Goal: Task Accomplishment & Management: Complete application form

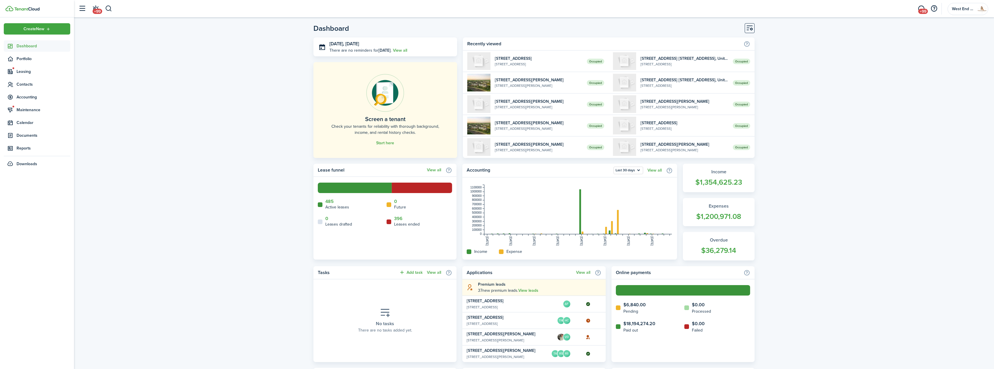
click at [29, 47] on span "Dashboard" at bounding box center [44, 46] width 54 height 6
click at [111, 12] on button "button" at bounding box center [108, 9] width 7 height 10
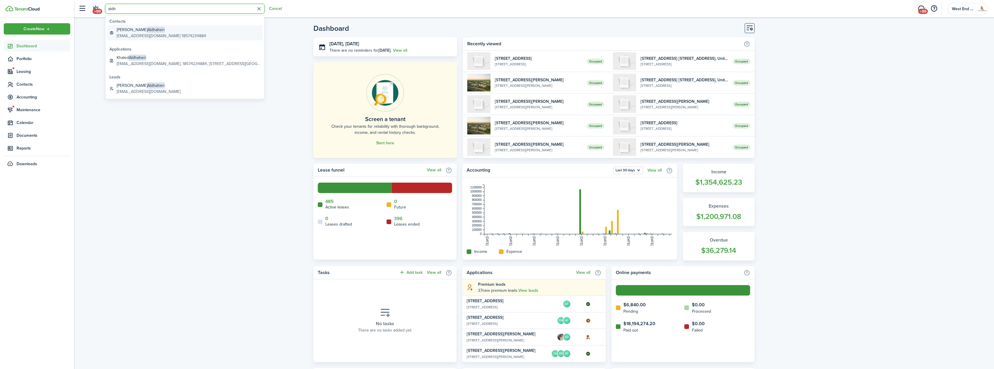
type input "aldh"
click at [155, 30] on span "Aldhaheri" at bounding box center [155, 30] width 17 height 6
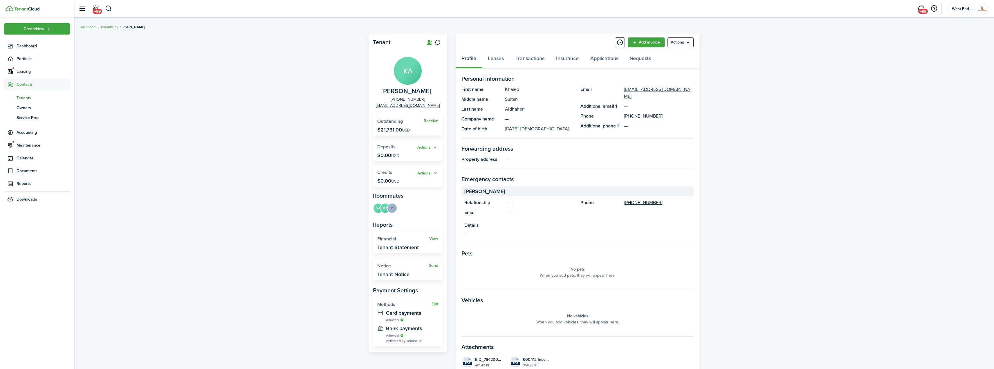
click at [436, 122] on link "Receive" at bounding box center [431, 121] width 15 height 5
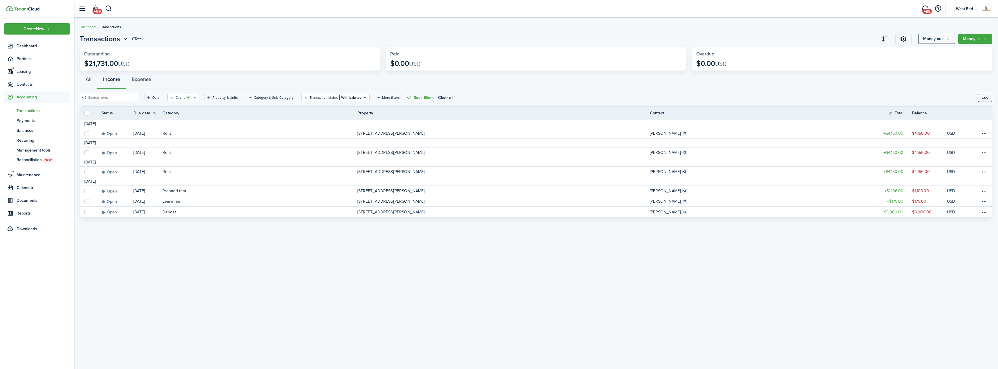
click at [87, 112] on label at bounding box center [86, 113] width 5 height 5
click at [84, 113] on input "checkbox" at bounding box center [84, 113] width 0 height 0
checkbox input "true"
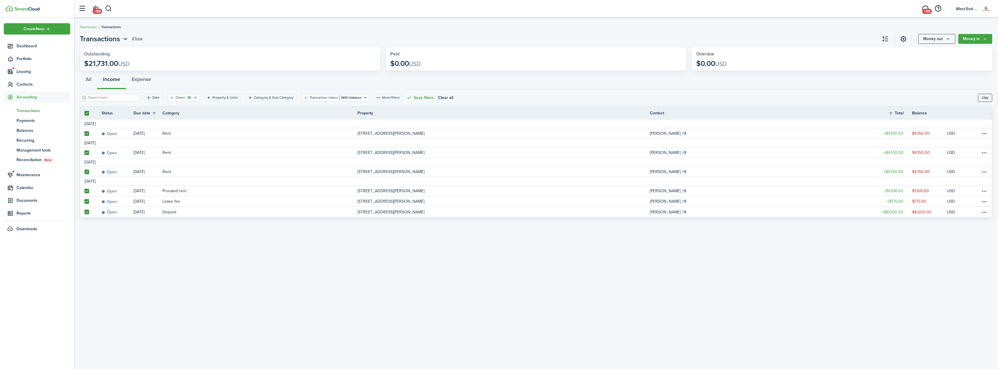
checkbox input "true"
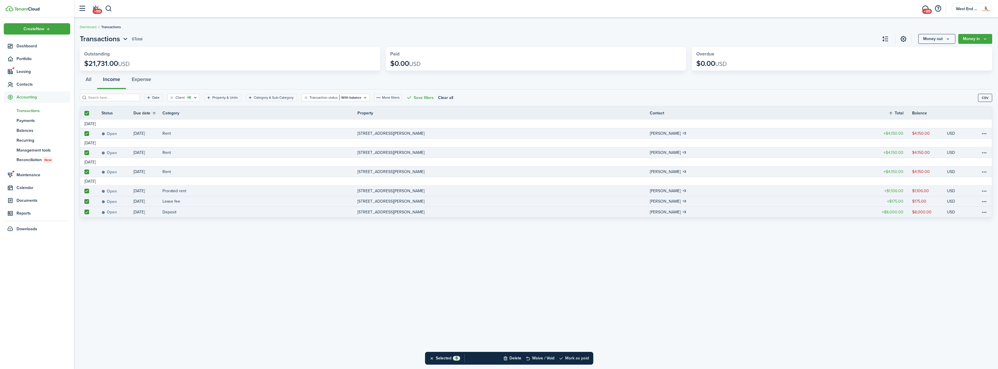
click at [583, 356] on button "Mark as paid" at bounding box center [574, 358] width 30 height 13
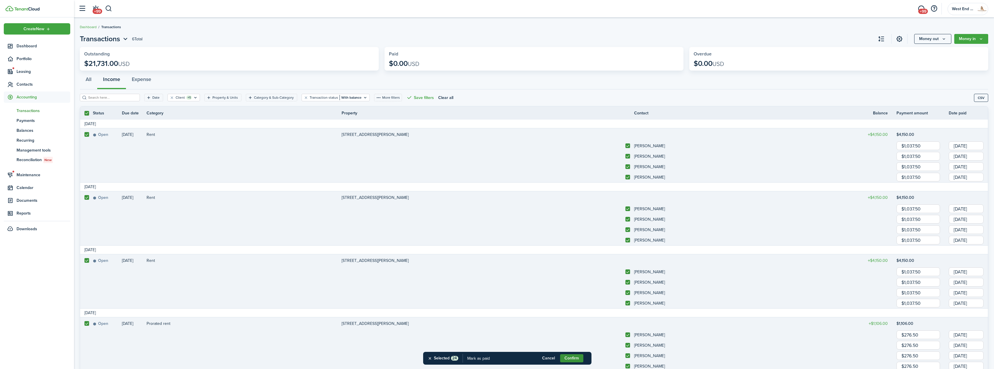
click at [568, 358] on button "Confirm" at bounding box center [571, 358] width 23 height 8
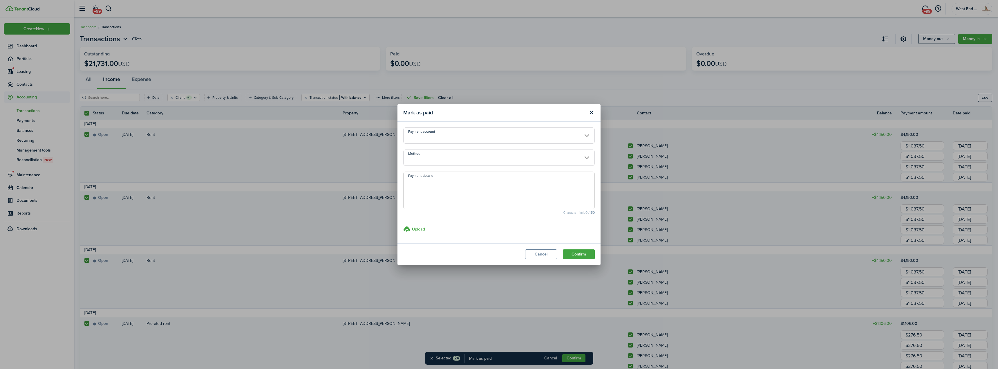
click at [461, 135] on input "Payment account" at bounding box center [498, 135] width 191 height 16
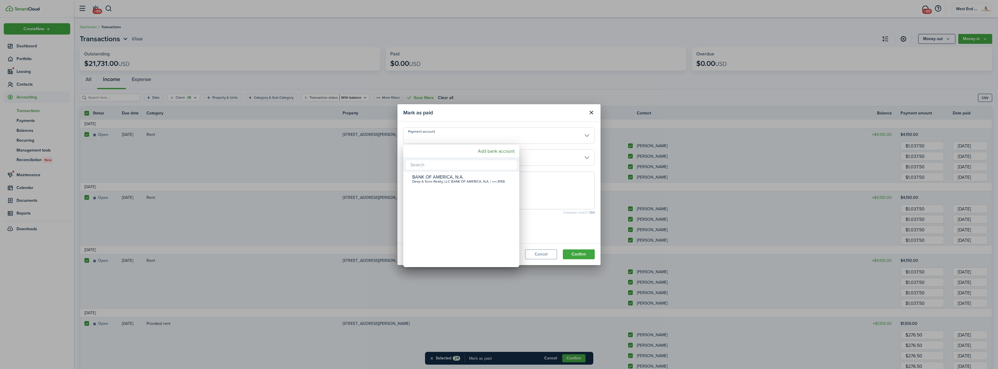
drag, startPoint x: 553, startPoint y: 169, endPoint x: 553, endPoint y: 166, distance: 3.2
click at [553, 169] on div at bounding box center [499, 185] width 1091 height 462
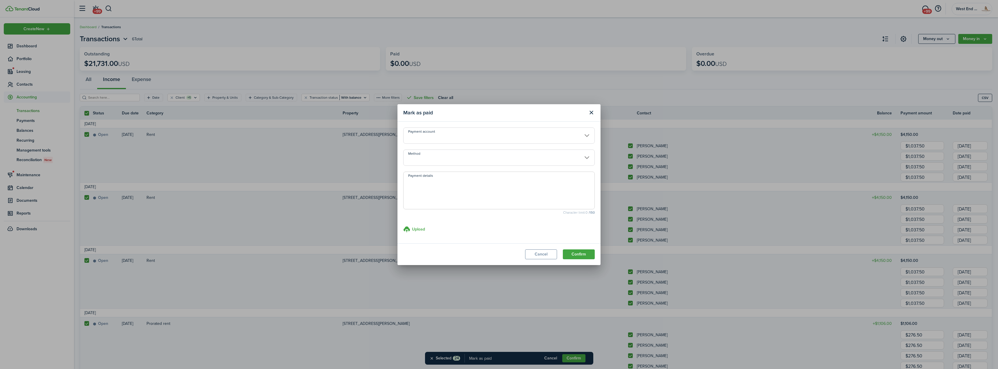
click at [550, 159] on input "Method" at bounding box center [498, 157] width 191 height 16
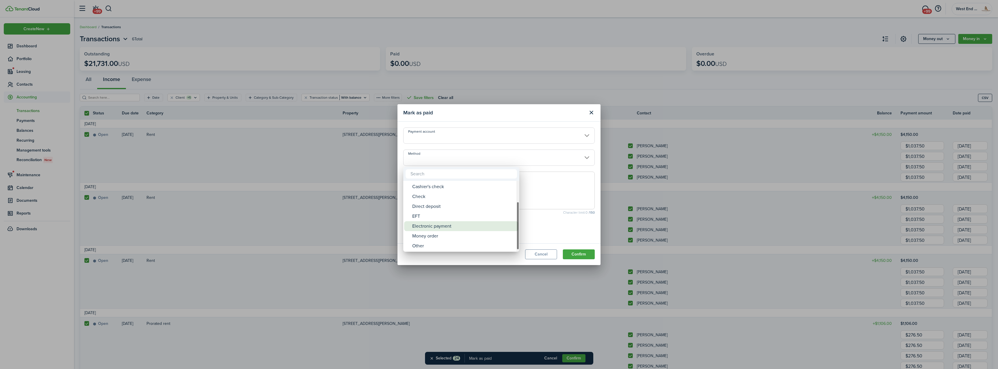
click at [481, 225] on div "Electronic payment" at bounding box center [463, 226] width 103 height 10
type input "Electronic payment"
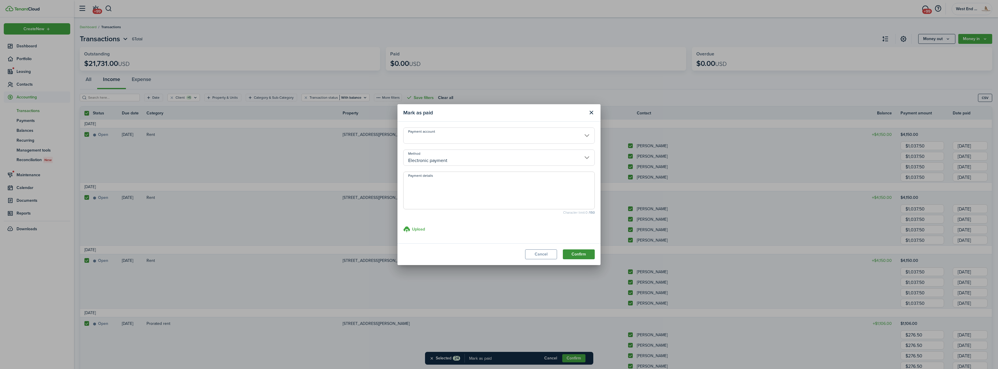
click at [576, 252] on button "Confirm" at bounding box center [579, 254] width 32 height 10
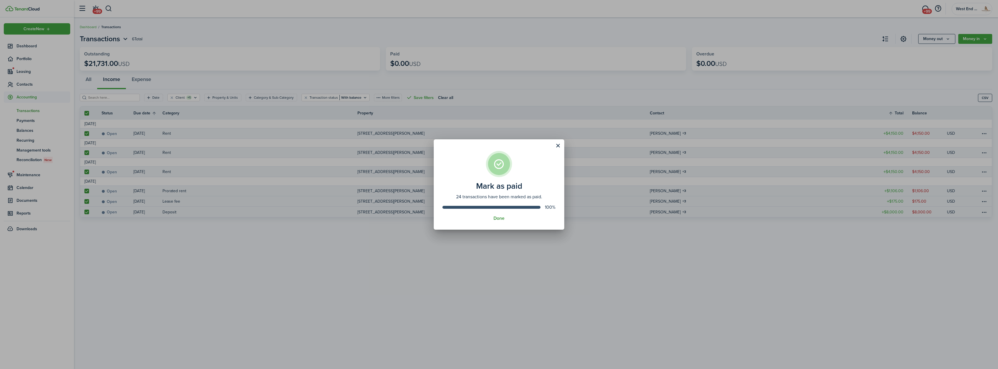
click at [498, 216] on button "Done" at bounding box center [499, 218] width 11 height 5
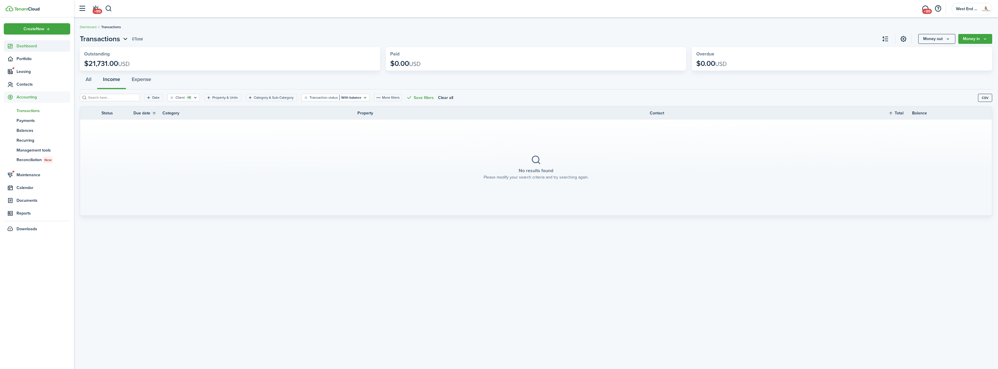
click at [44, 46] on span "Dashboard" at bounding box center [44, 46] width 54 height 6
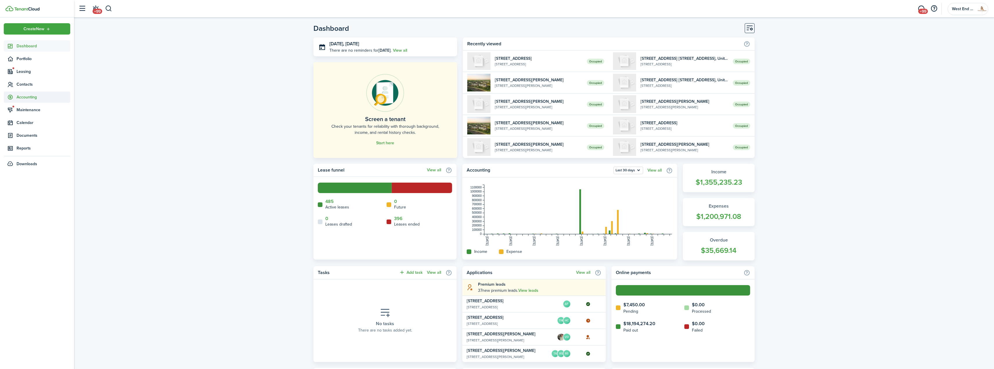
click at [46, 96] on span "Accounting" at bounding box center [44, 97] width 54 height 6
click at [40, 110] on span "Transactions" at bounding box center [44, 111] width 54 height 6
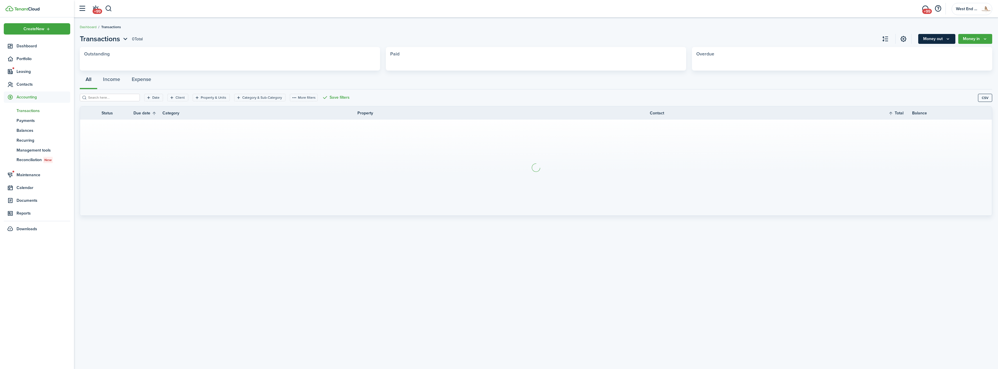
click at [946, 42] on button "Money out" at bounding box center [936, 39] width 37 height 10
click at [925, 53] on link "Expense invoice" at bounding box center [930, 52] width 51 height 10
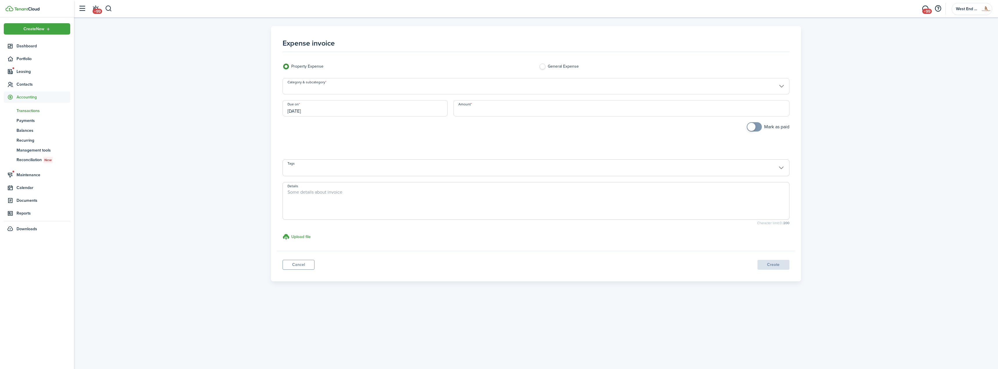
click at [363, 84] on input "Category & subcategory" at bounding box center [536, 86] width 507 height 16
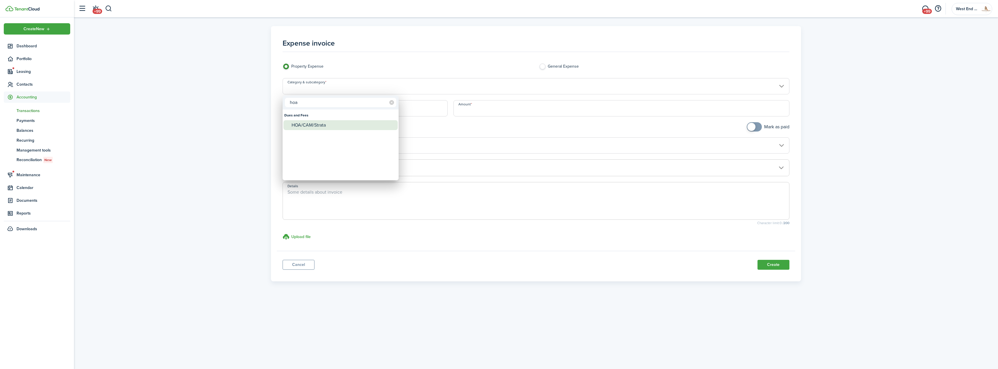
type input "hoa"
click at [310, 127] on div "HOA/CAM/Strata" at bounding box center [343, 125] width 103 height 10
type input "Dues and Fees / HOA/CAM/Strata"
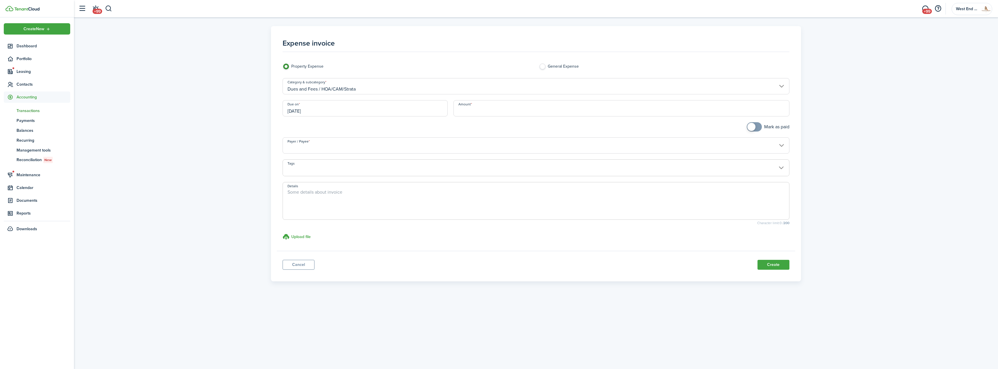
click at [483, 107] on input "Amount" at bounding box center [622, 108] width 336 height 16
click at [397, 147] on input "Payer / Payee" at bounding box center [536, 145] width 507 height 16
type input "$400.00"
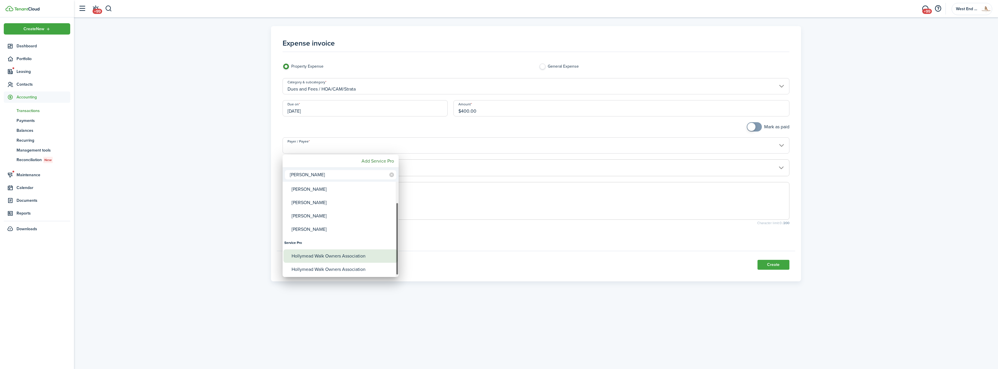
type input "[PERSON_NAME]"
click at [349, 260] on div "Hollymead Walk Owners Association" at bounding box center [343, 255] width 103 height 13
type input "Hollymead Walk Owners Association"
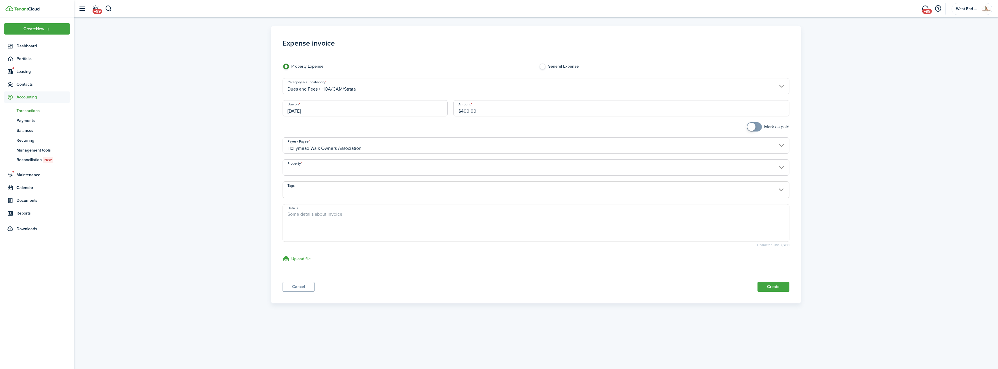
click at [340, 170] on input "Property" at bounding box center [536, 167] width 507 height 16
type input "515"
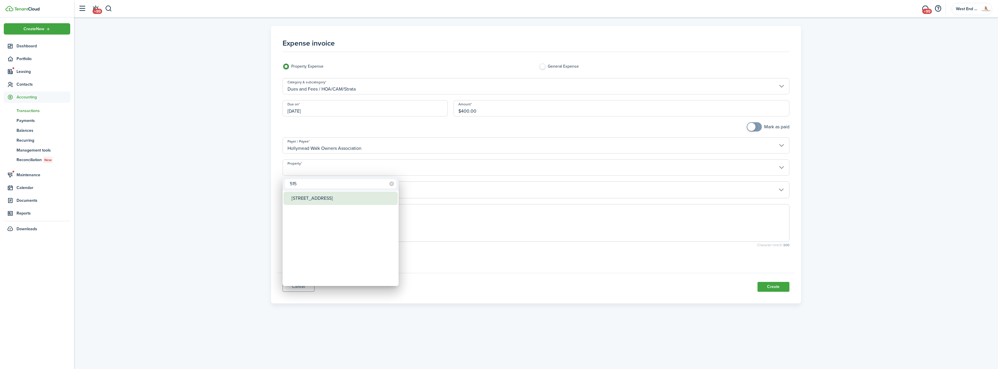
click at [320, 198] on div "[STREET_ADDRESS]" at bounding box center [343, 197] width 103 height 13
type input "[STREET_ADDRESS]"
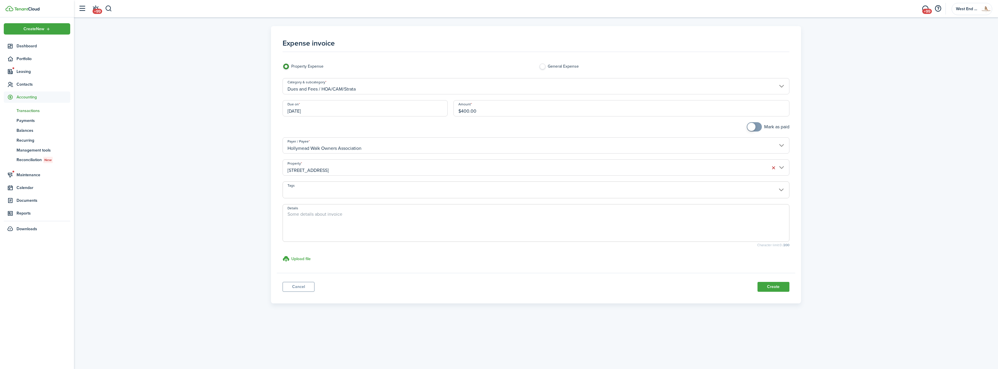
checkbox input "true"
click at [755, 128] on span at bounding box center [754, 126] width 6 height 9
click at [776, 286] on button "Create" at bounding box center [774, 287] width 32 height 10
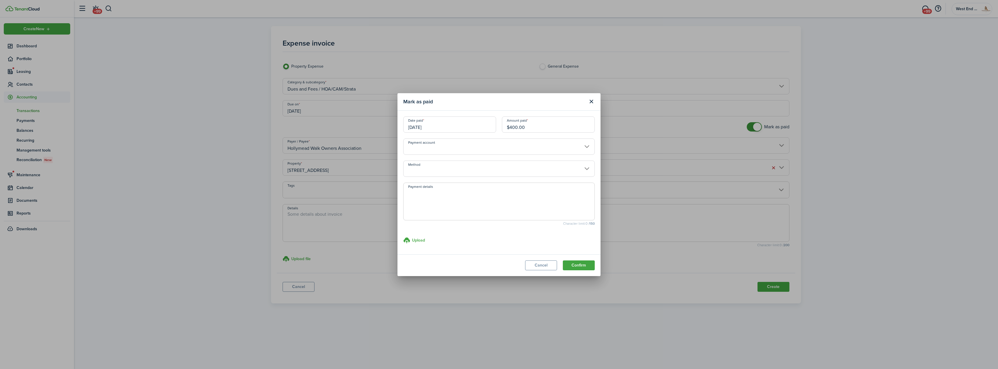
click at [431, 169] on input "Method" at bounding box center [498, 168] width 191 height 16
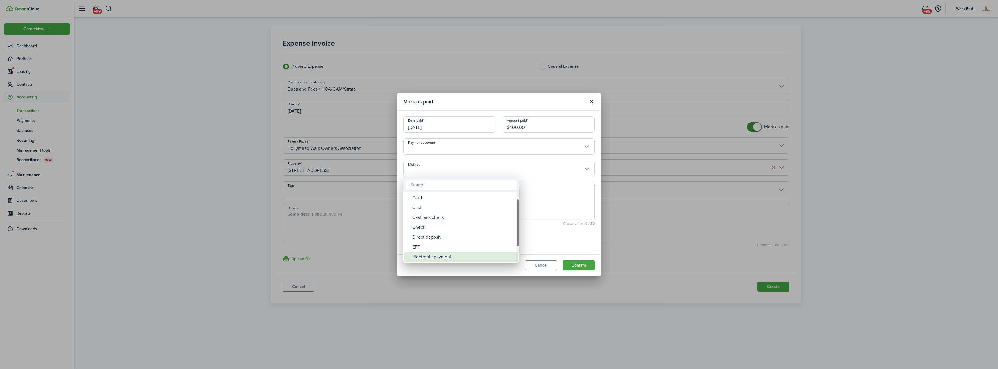
click at [449, 254] on div "Electronic payment" at bounding box center [463, 257] width 103 height 10
type input "Electronic payment"
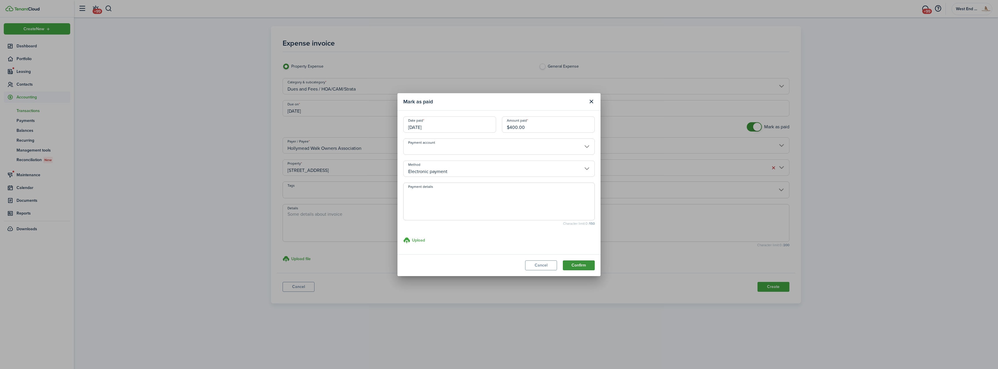
click at [585, 262] on button "Confirm" at bounding box center [579, 265] width 32 height 10
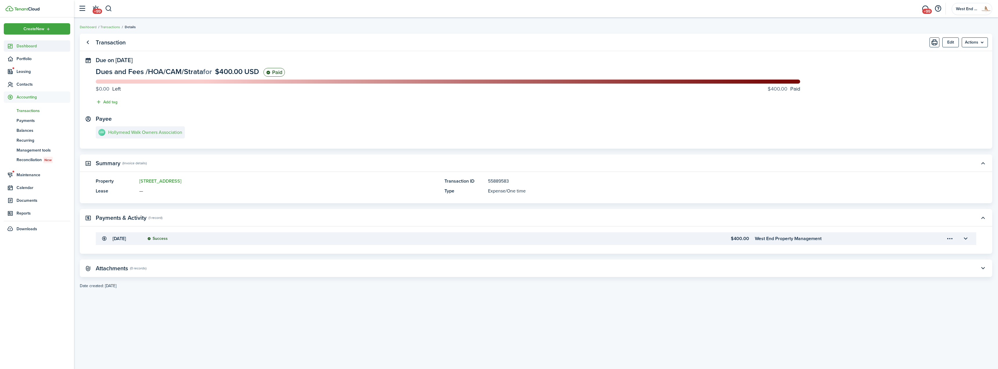
click at [46, 49] on span "Dashboard" at bounding box center [44, 46] width 54 height 6
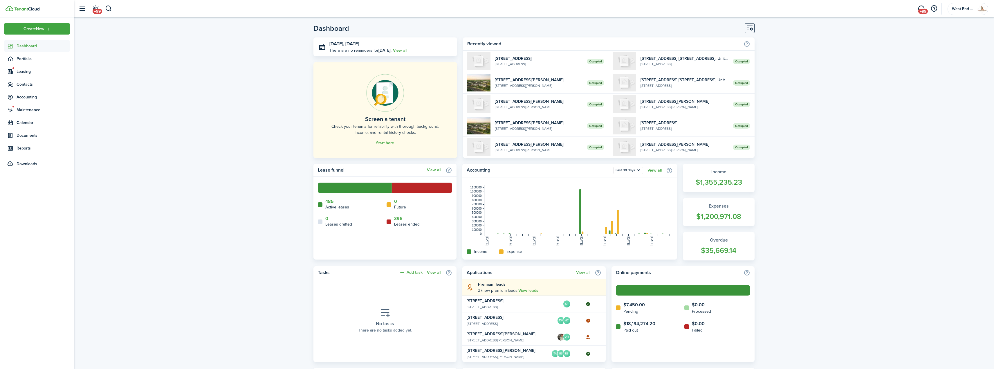
click at [43, 49] on link "Dashboard" at bounding box center [37, 45] width 66 height 11
